Goal: Task Accomplishment & Management: Manage account settings

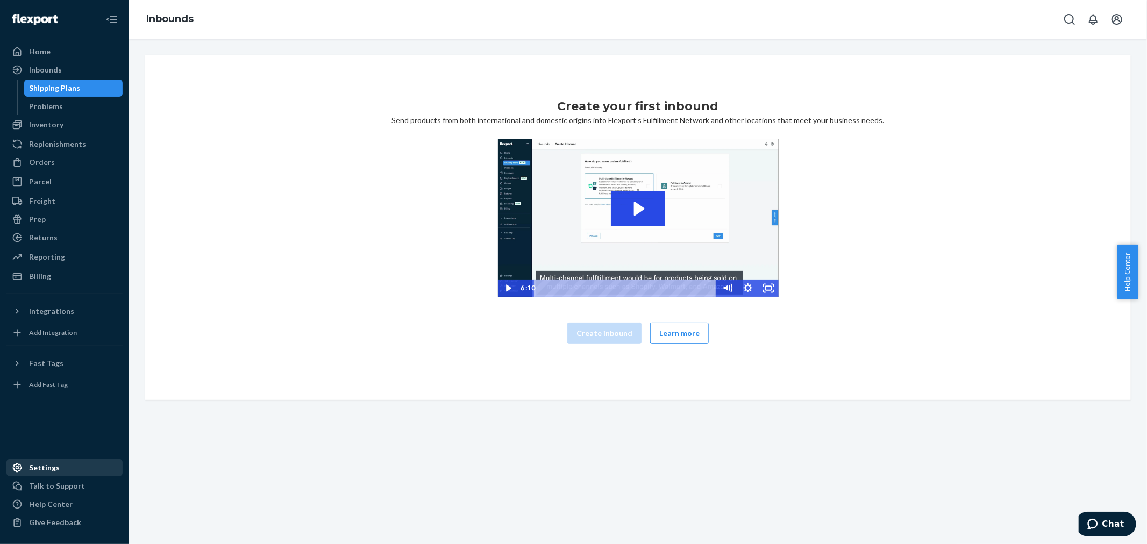
click at [44, 468] on div "Settings" at bounding box center [44, 468] width 31 height 11
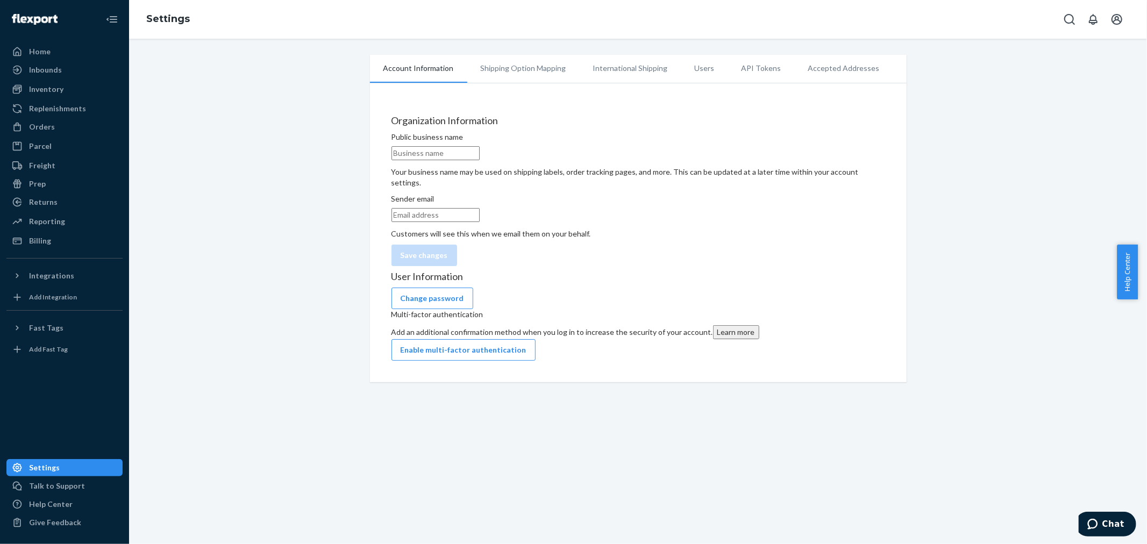
type input "DU/ER"
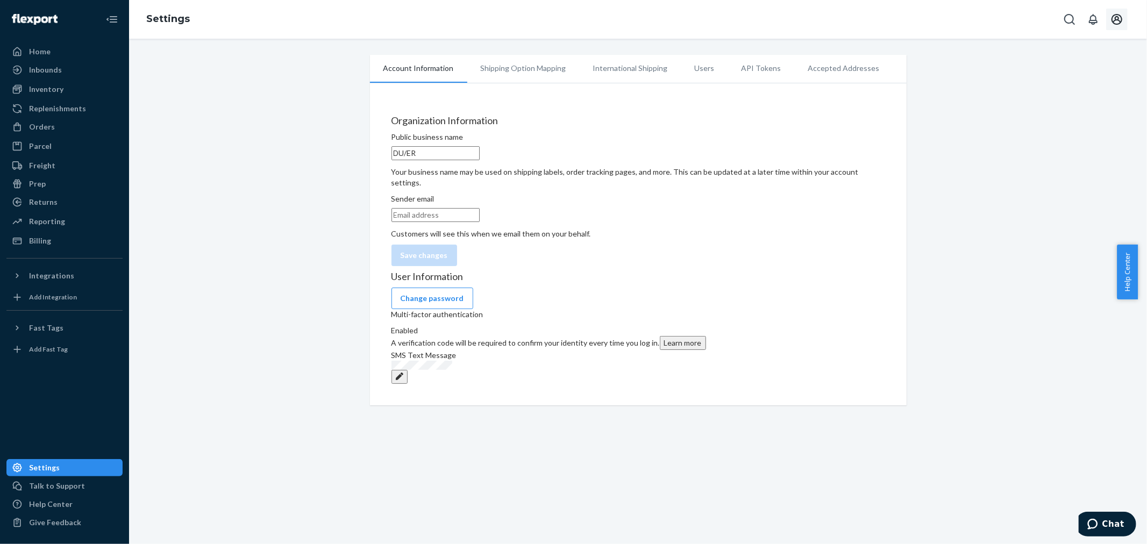
click at [1114, 17] on icon "Open account menu" at bounding box center [1117, 19] width 13 height 13
click at [116, 20] on icon "Close Navigation" at bounding box center [111, 19] width 13 height 13
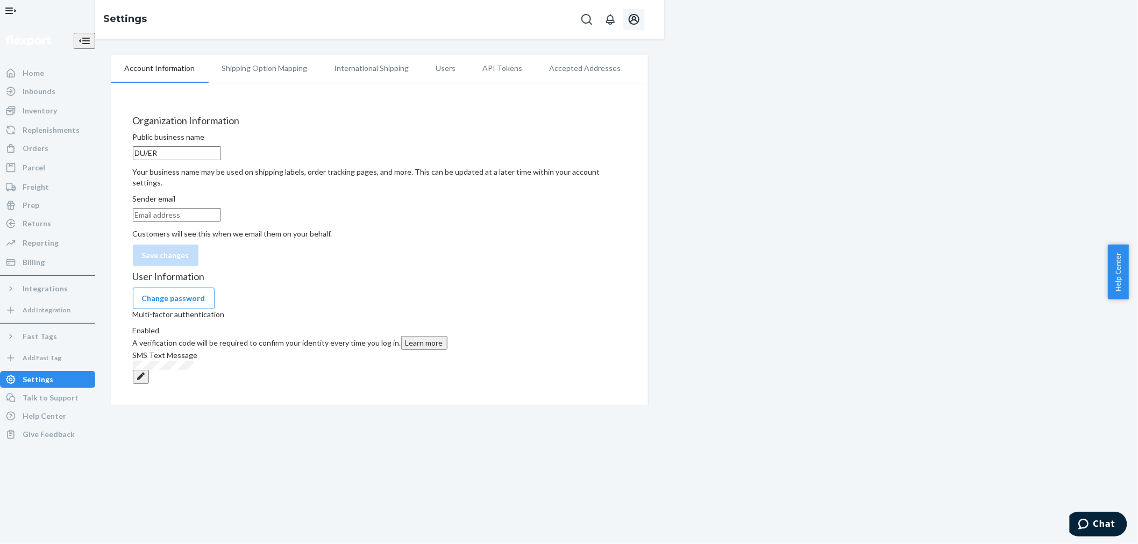
click at [12, 20] on button "Open Navigation" at bounding box center [11, 11] width 22 height 22
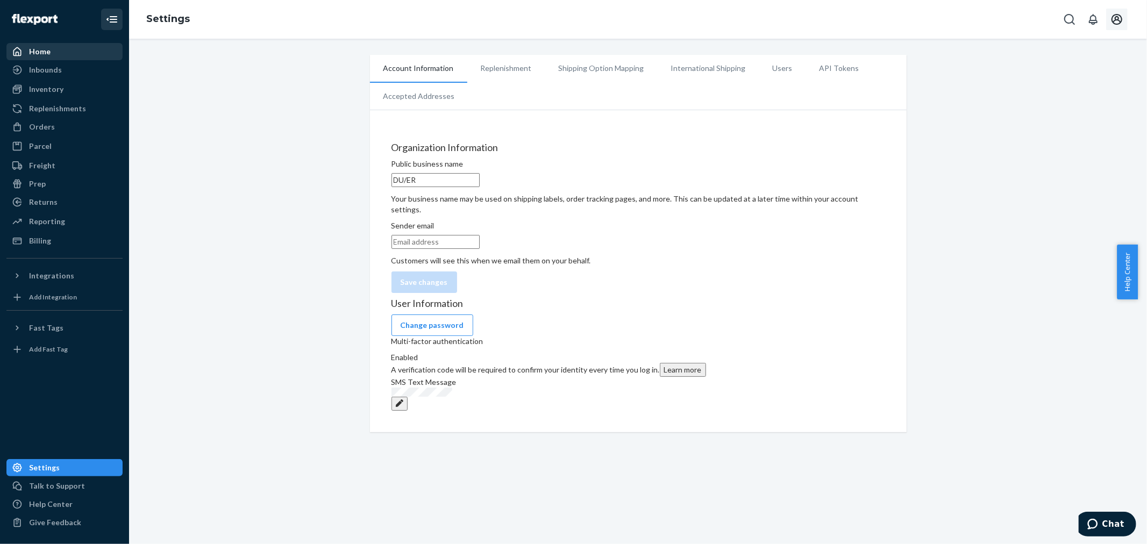
click at [46, 55] on div "Home" at bounding box center [40, 51] width 22 height 11
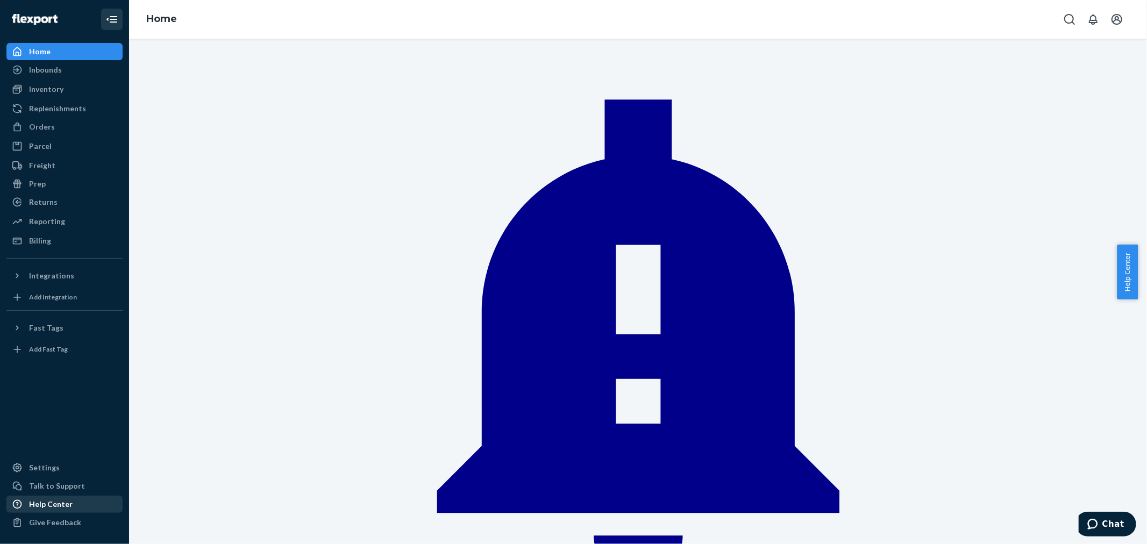
click at [58, 501] on div "Help Center" at bounding box center [51, 504] width 44 height 11
click at [65, 464] on div "Settings" at bounding box center [65, 467] width 114 height 15
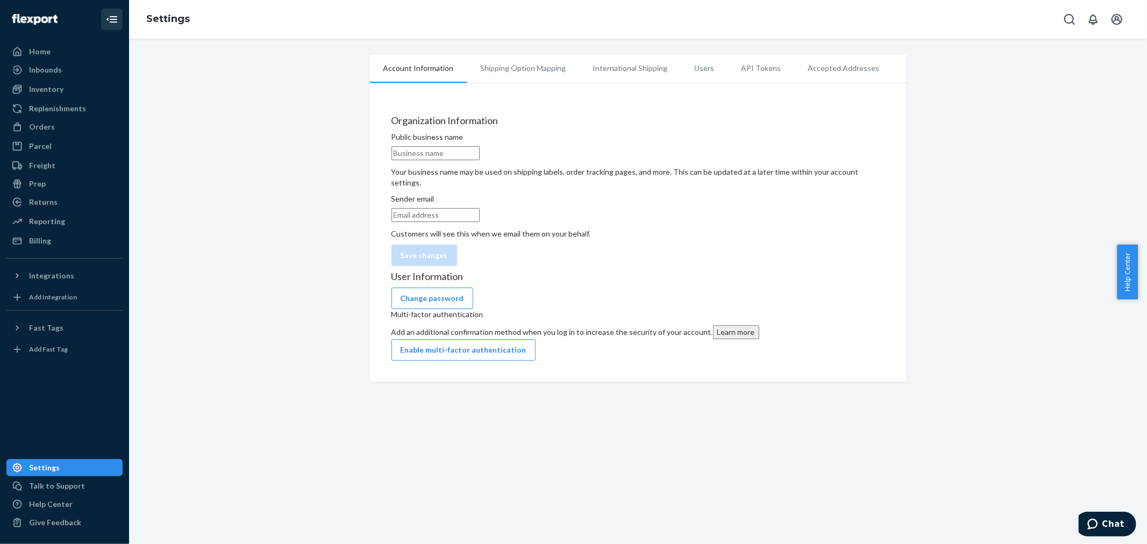
type input "DU/ER"
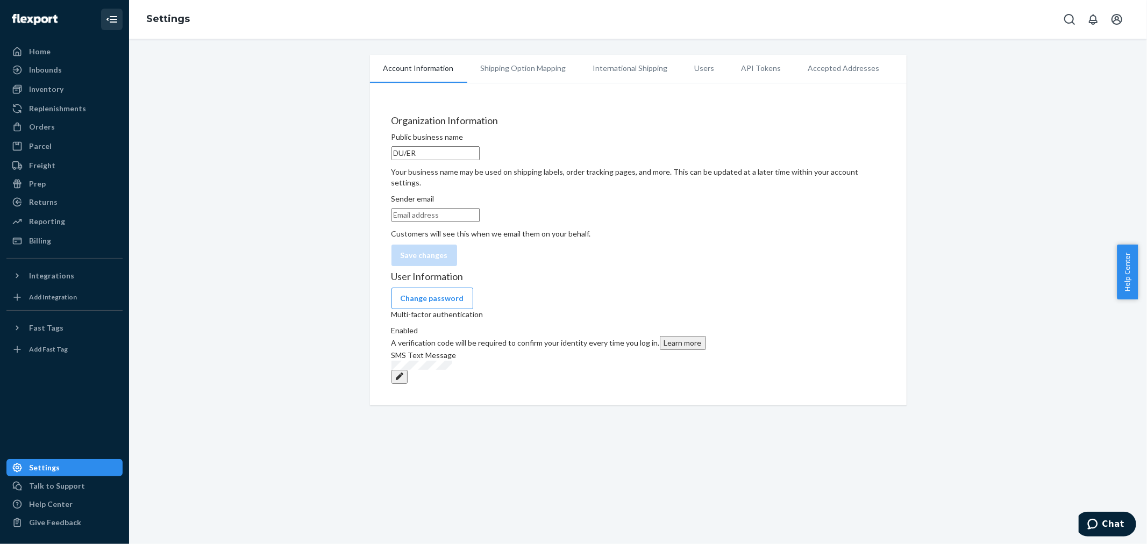
click at [692, 65] on li "Users" at bounding box center [705, 68] width 47 height 27
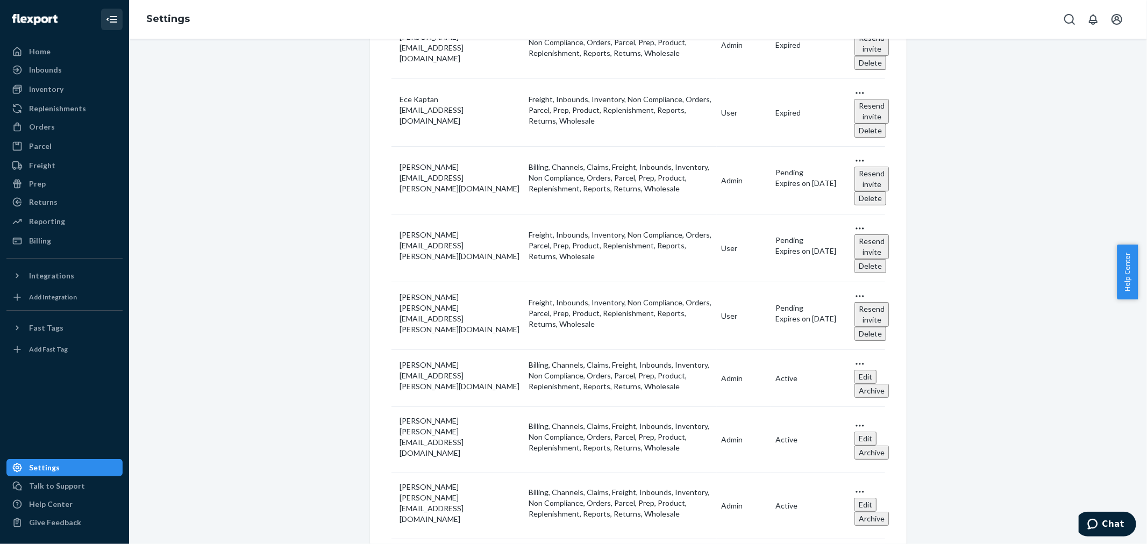
scroll to position [266, 0]
drag, startPoint x: 45, startPoint y: 244, endPoint x: 56, endPoint y: 244, distance: 11.8
click at [45, 244] on div "Billing" at bounding box center [40, 241] width 22 height 11
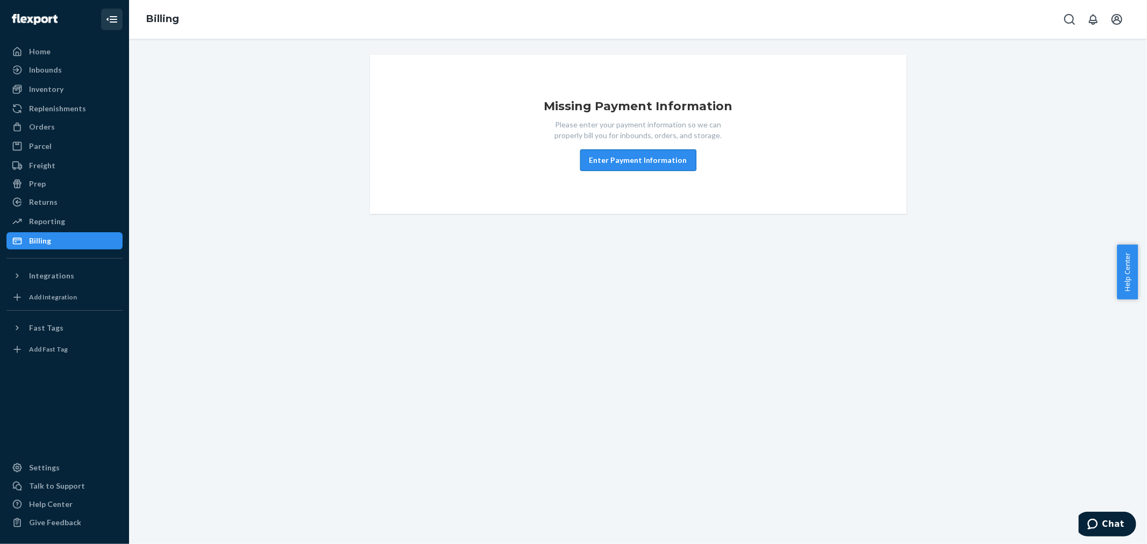
click at [647, 167] on button "Enter Payment Information" at bounding box center [638, 161] width 116 height 22
drag, startPoint x: 35, startPoint y: 465, endPoint x: 41, endPoint y: 464, distance: 6.7
click at [36, 465] on div "Settings" at bounding box center [44, 468] width 31 height 11
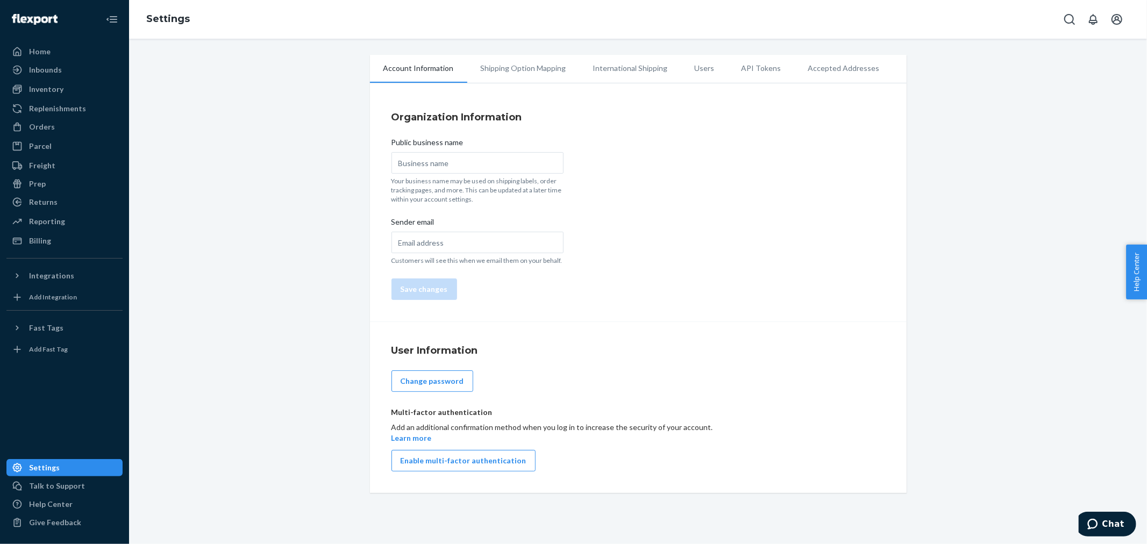
type input "DU/ER"
click at [692, 68] on li "Users" at bounding box center [705, 68] width 47 height 27
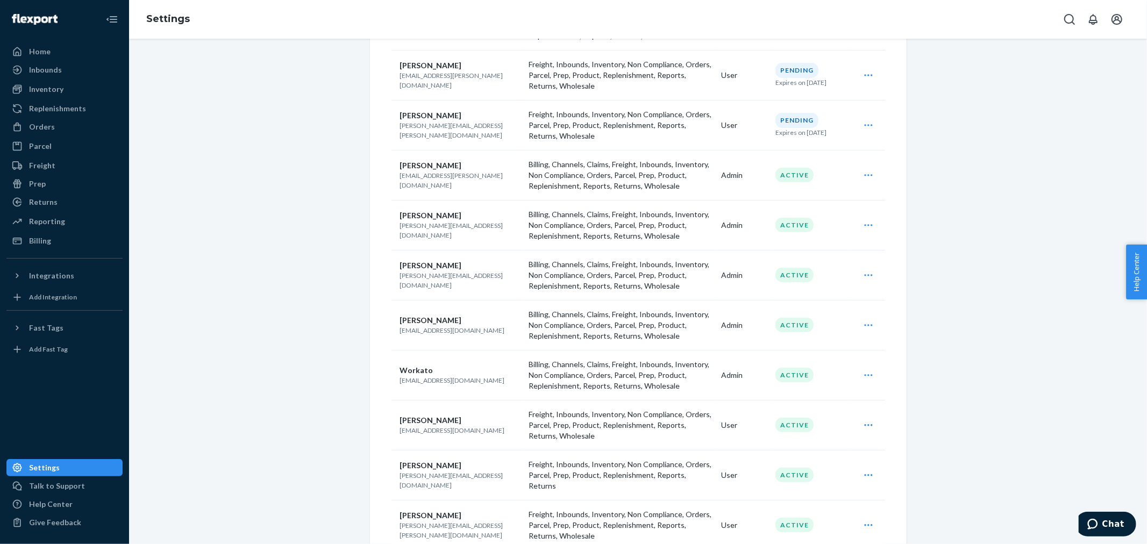
scroll to position [404, 0]
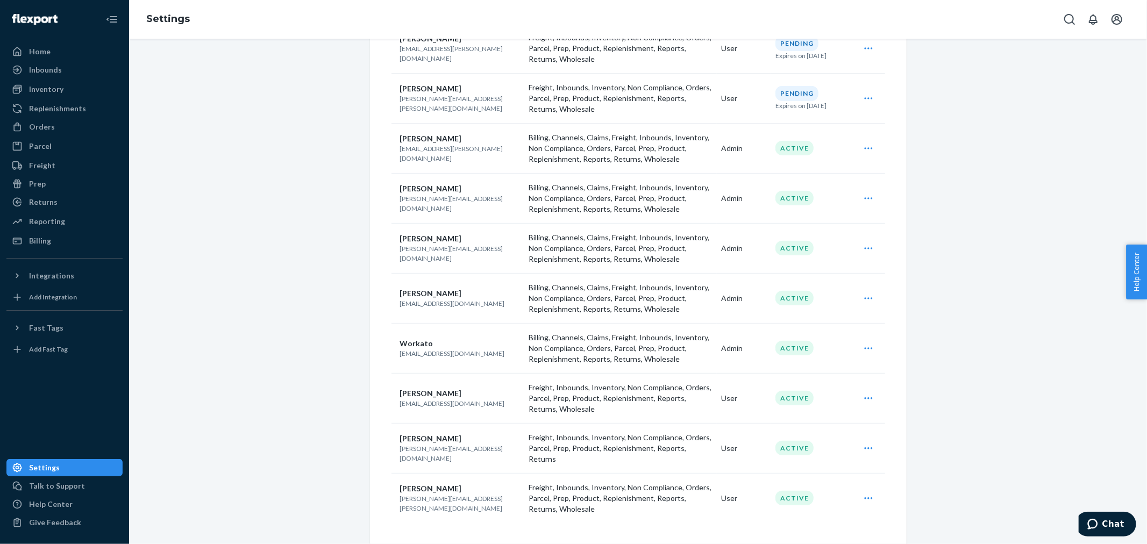
click at [863, 203] on div "Edit Archive" at bounding box center [869, 199] width 28 height 22
click at [786, 227] on span "Edit" at bounding box center [819, 225] width 67 height 8
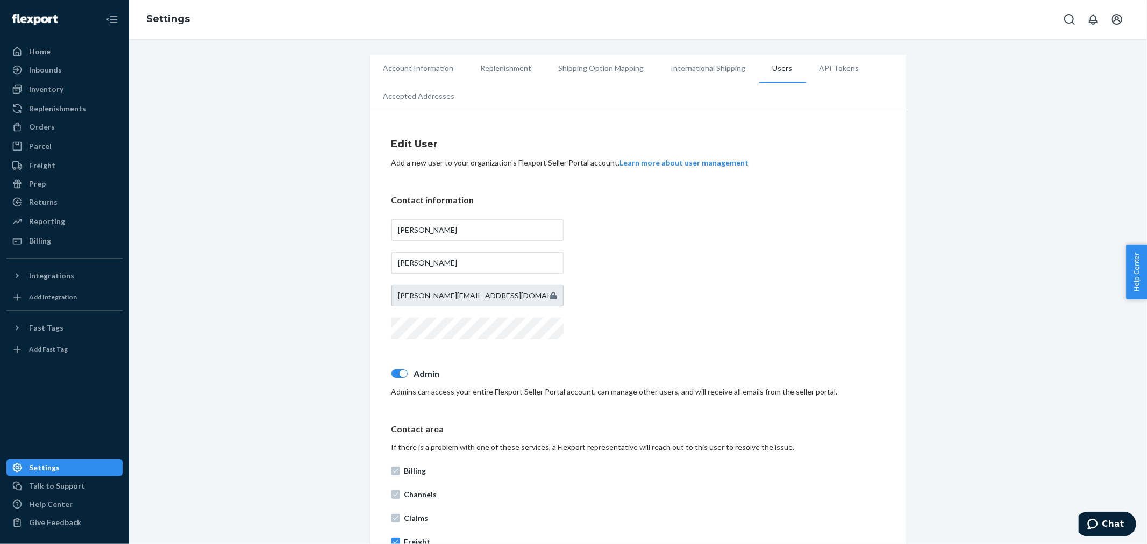
click at [244, 239] on div "Account Information Replenishment Shipping Option Mapping International Shippin…" at bounding box center [638, 466] width 1002 height 822
click at [35, 237] on div "Billing" at bounding box center [40, 241] width 22 height 11
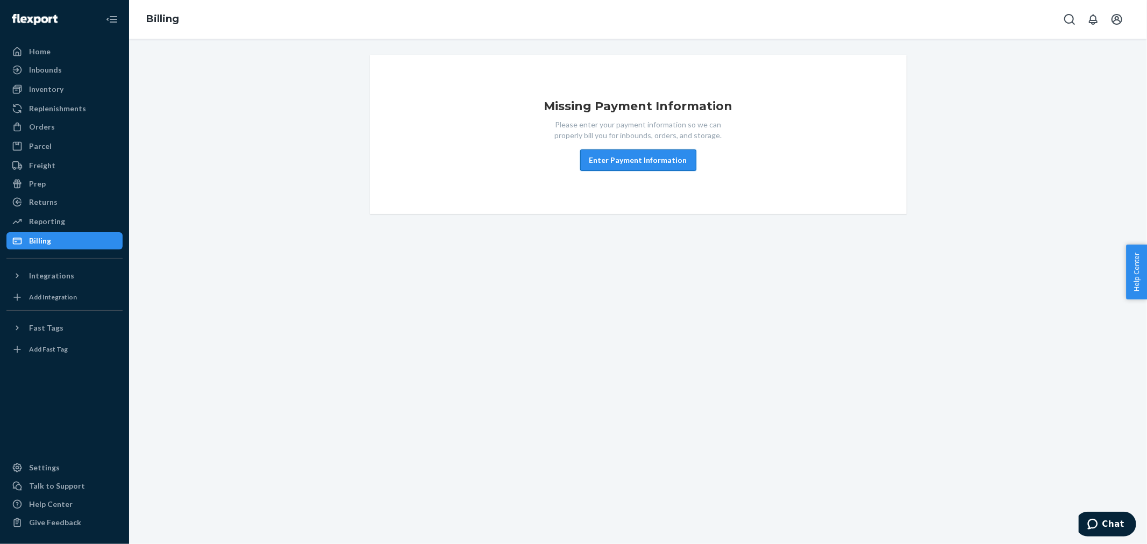
click at [641, 161] on button "Enter Payment Information" at bounding box center [638, 161] width 116 height 22
click at [1117, 19] on icon "Open account menu" at bounding box center [1117, 19] width 11 height 11
click at [1063, 116] on div "Log out" at bounding box center [1092, 126] width 81 height 20
